Goal: Task Accomplishment & Management: Complete application form

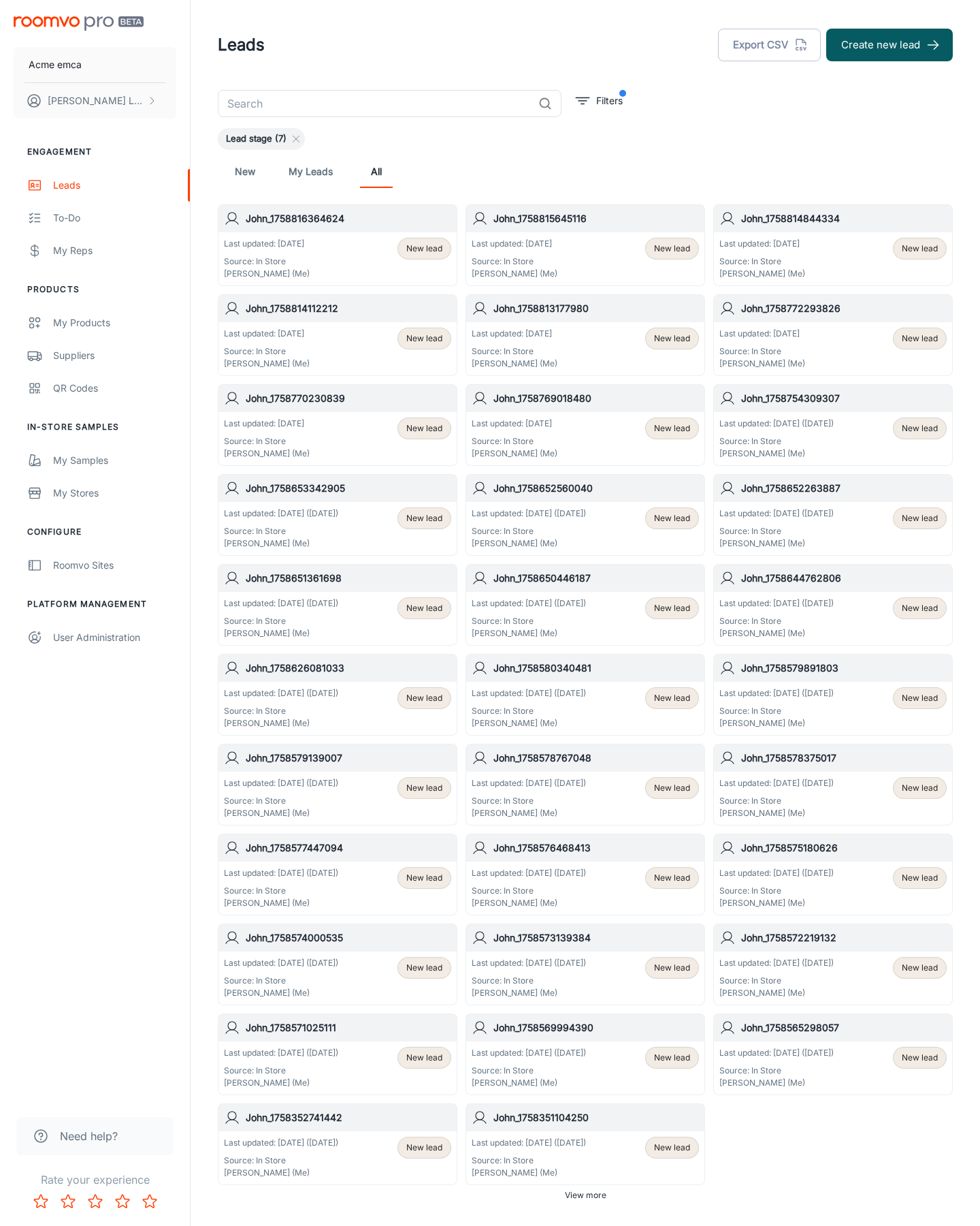
click at [890, 45] on button "Create new lead" at bounding box center [890, 44] width 127 height 33
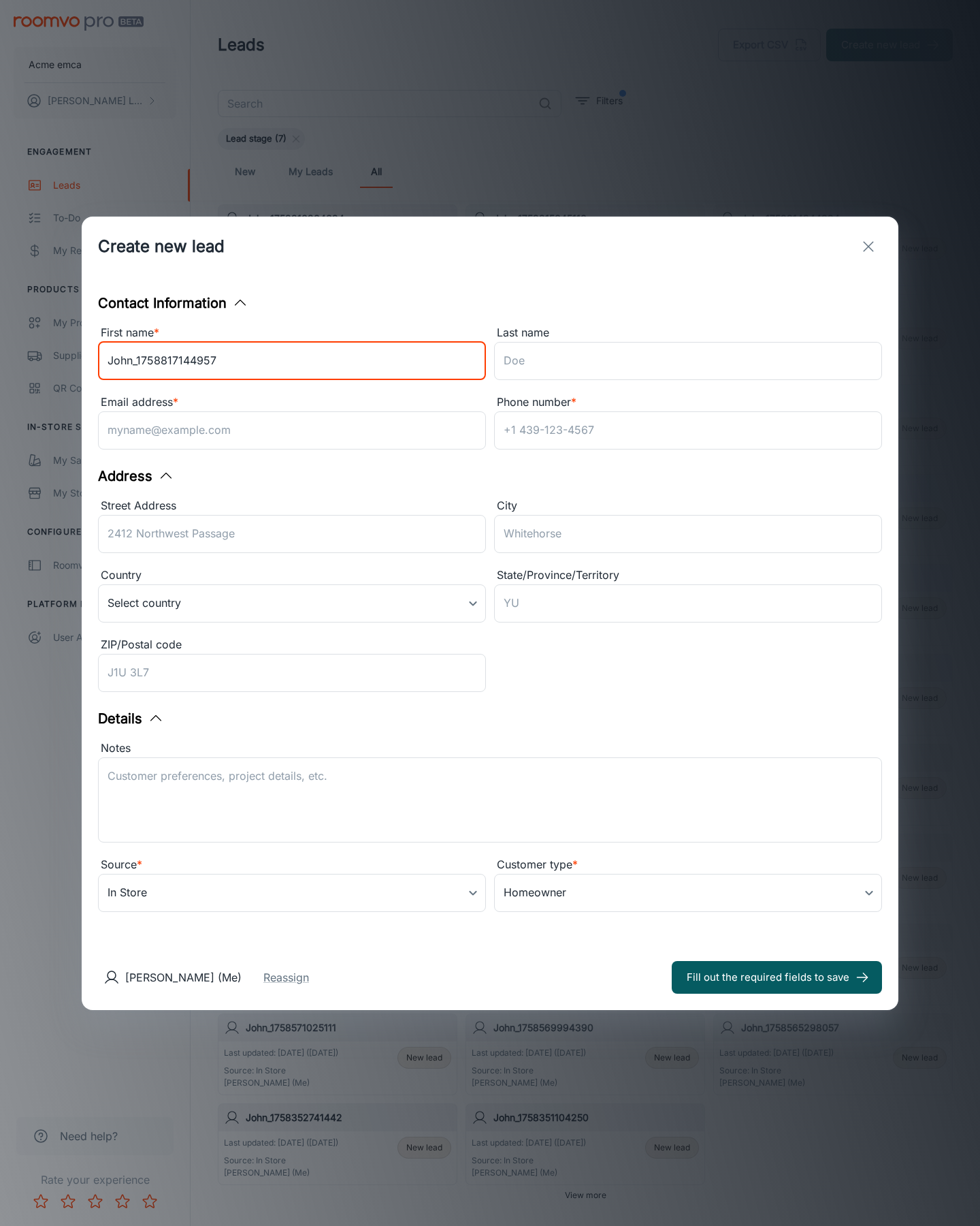
type input "John_1758817144957"
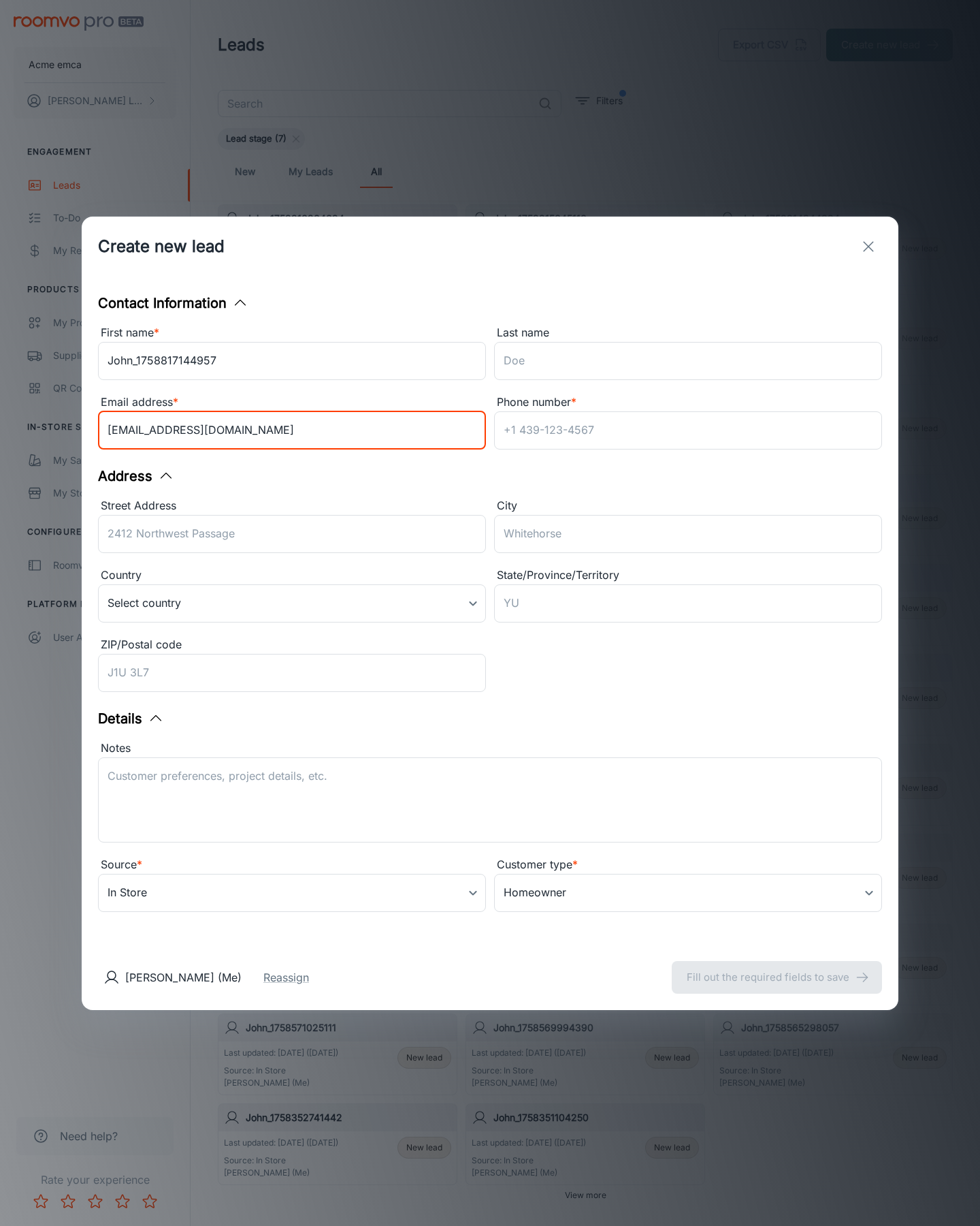
type input "[EMAIL_ADDRESS][DOMAIN_NAME]"
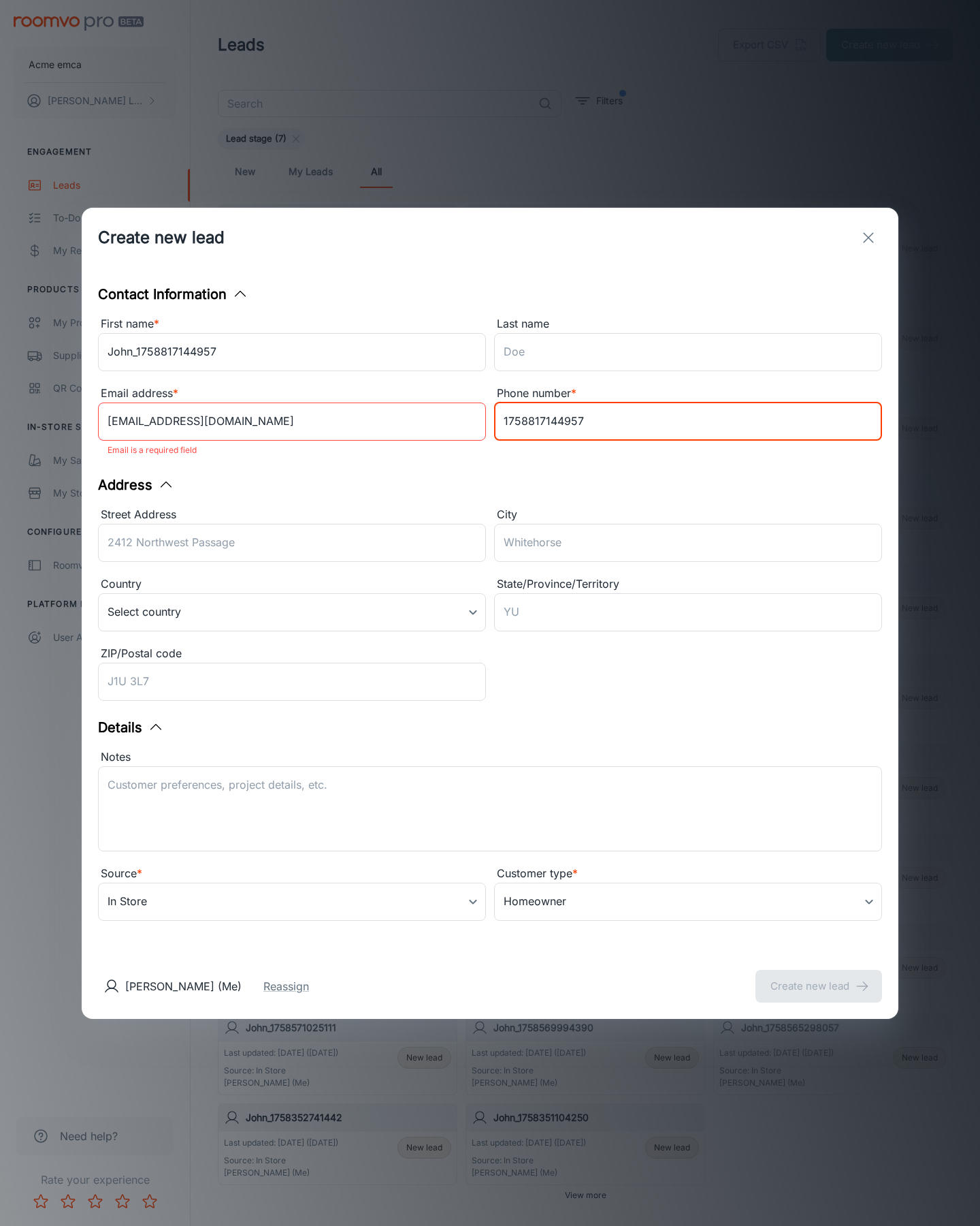
type input "1758817144957"
click at [819, 977] on button "Create new lead" at bounding box center [818, 986] width 127 height 33
